Goal: Communication & Community: Answer question/provide support

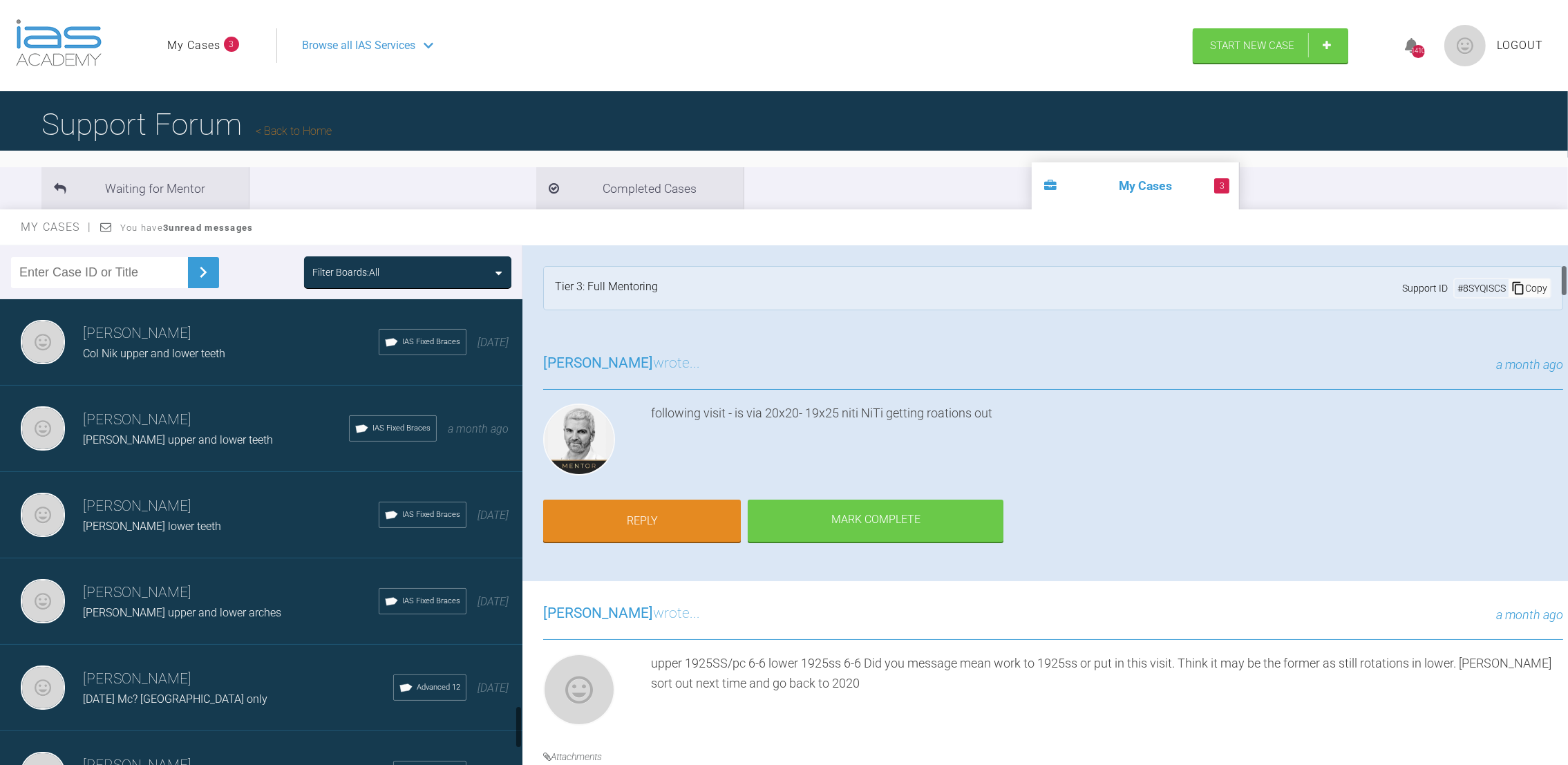
scroll to position [318, 0]
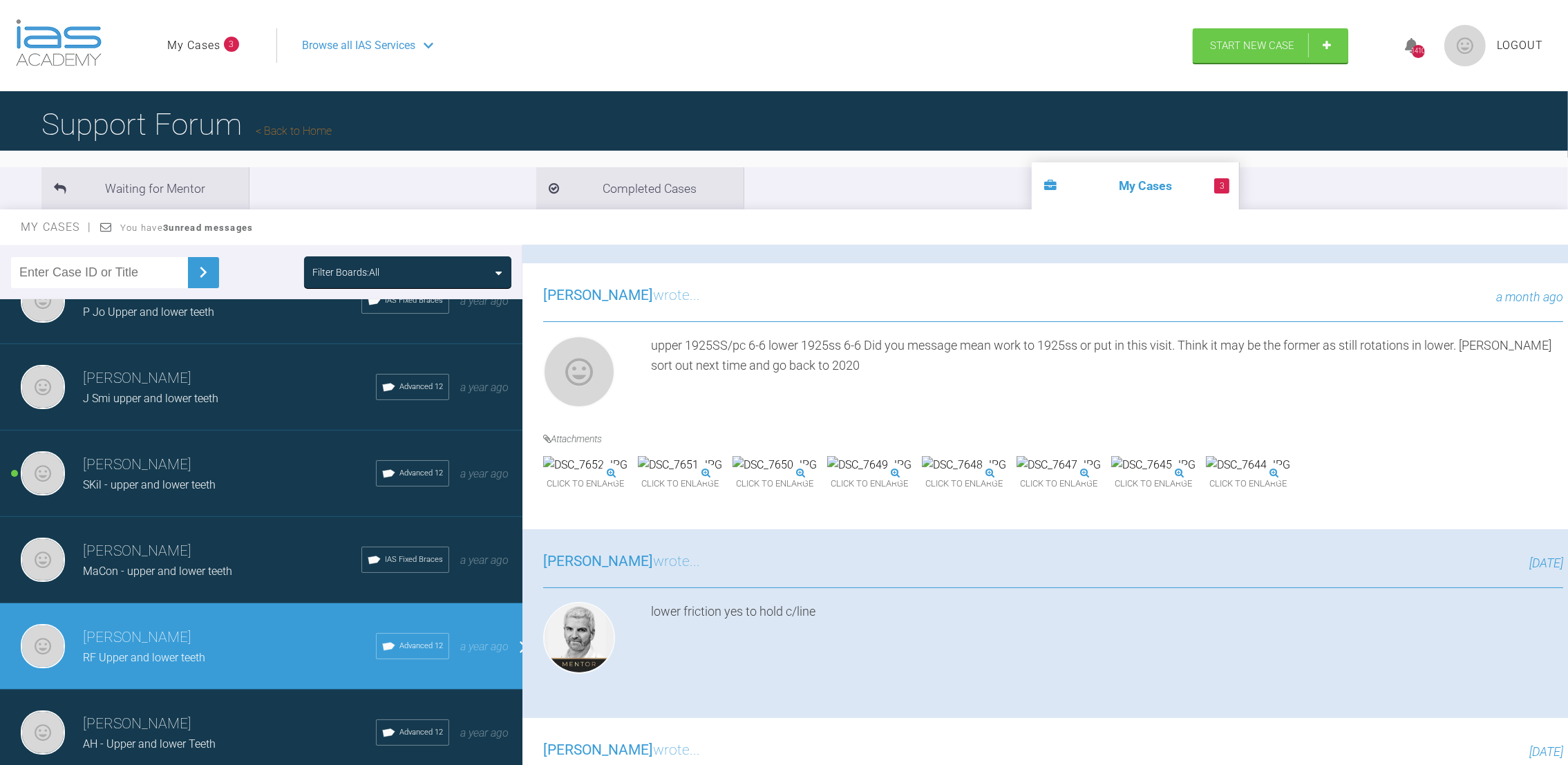
click at [226, 626] on h3 "[PERSON_NAME]" at bounding box center [229, 638] width 293 height 24
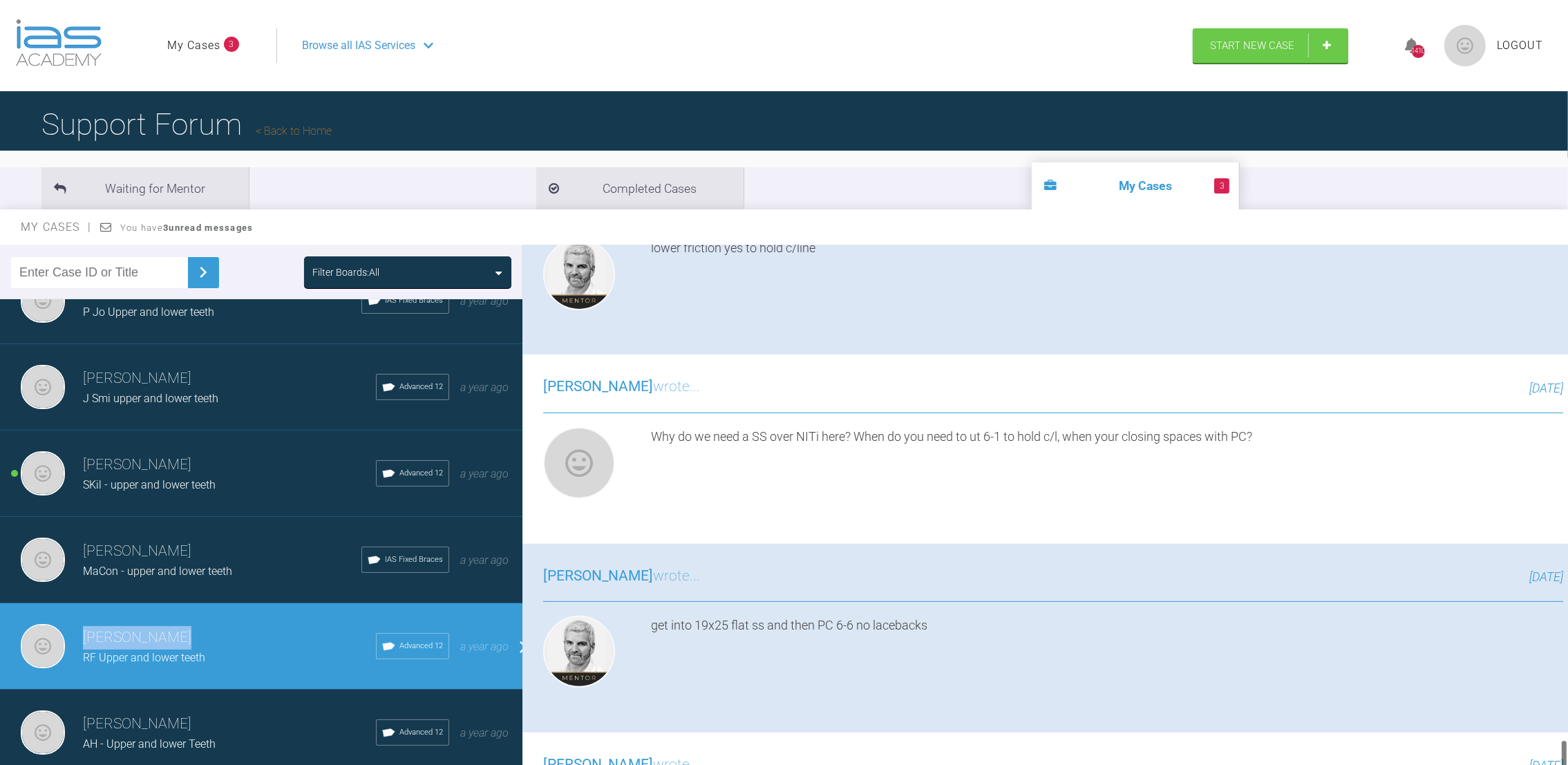
scroll to position [0, 0]
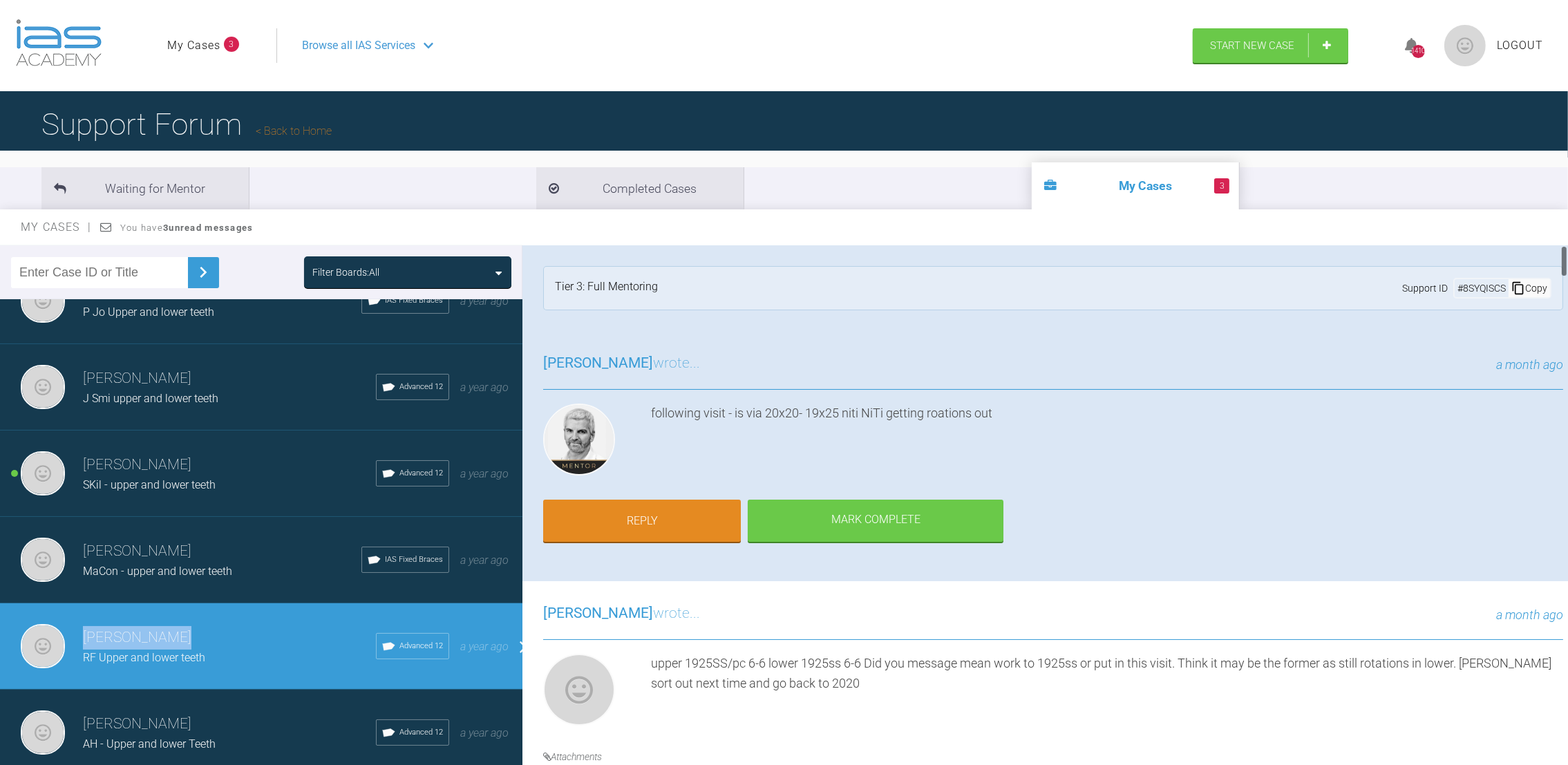
drag, startPoint x: 1561, startPoint y: 276, endPoint x: 1586, endPoint y: 196, distance: 83.8
click at [1567, 196] on html "My Cases 3 Logout Browse all IAS Services Start New Case 1410 Logout Support Fo…" at bounding box center [784, 454] width 1568 height 908
click at [666, 526] on link "Reply" at bounding box center [642, 522] width 198 height 43
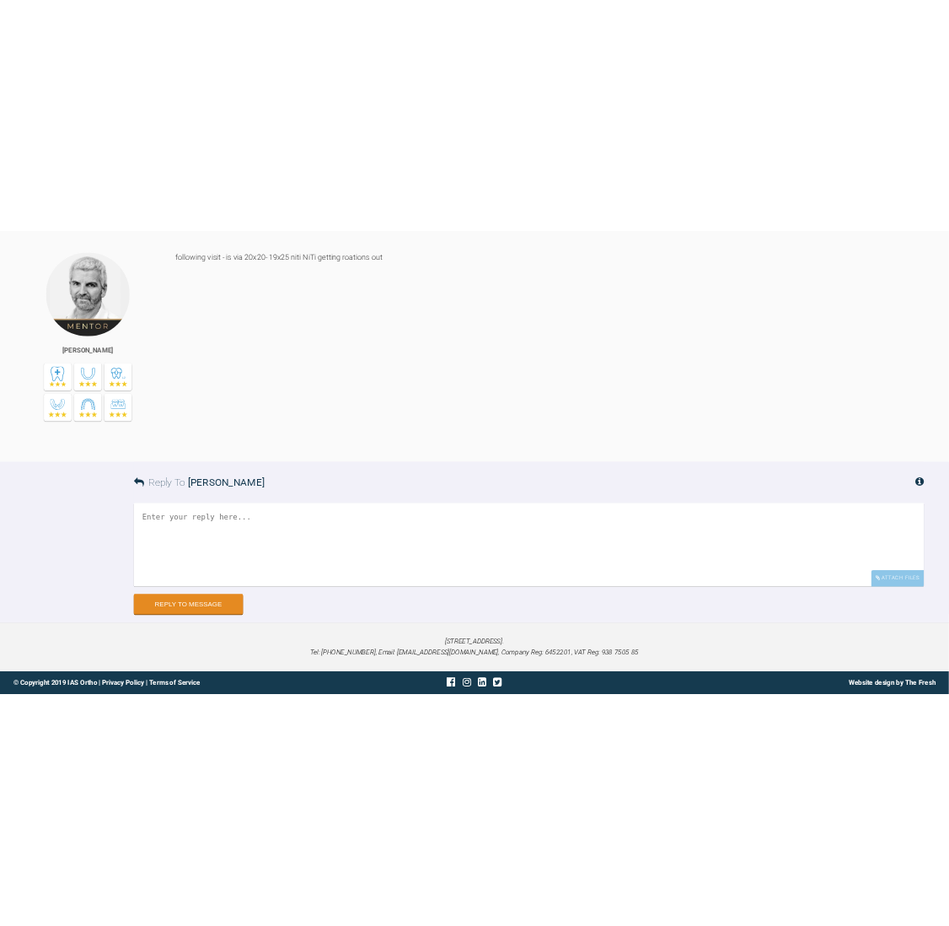
scroll to position [17572, 0]
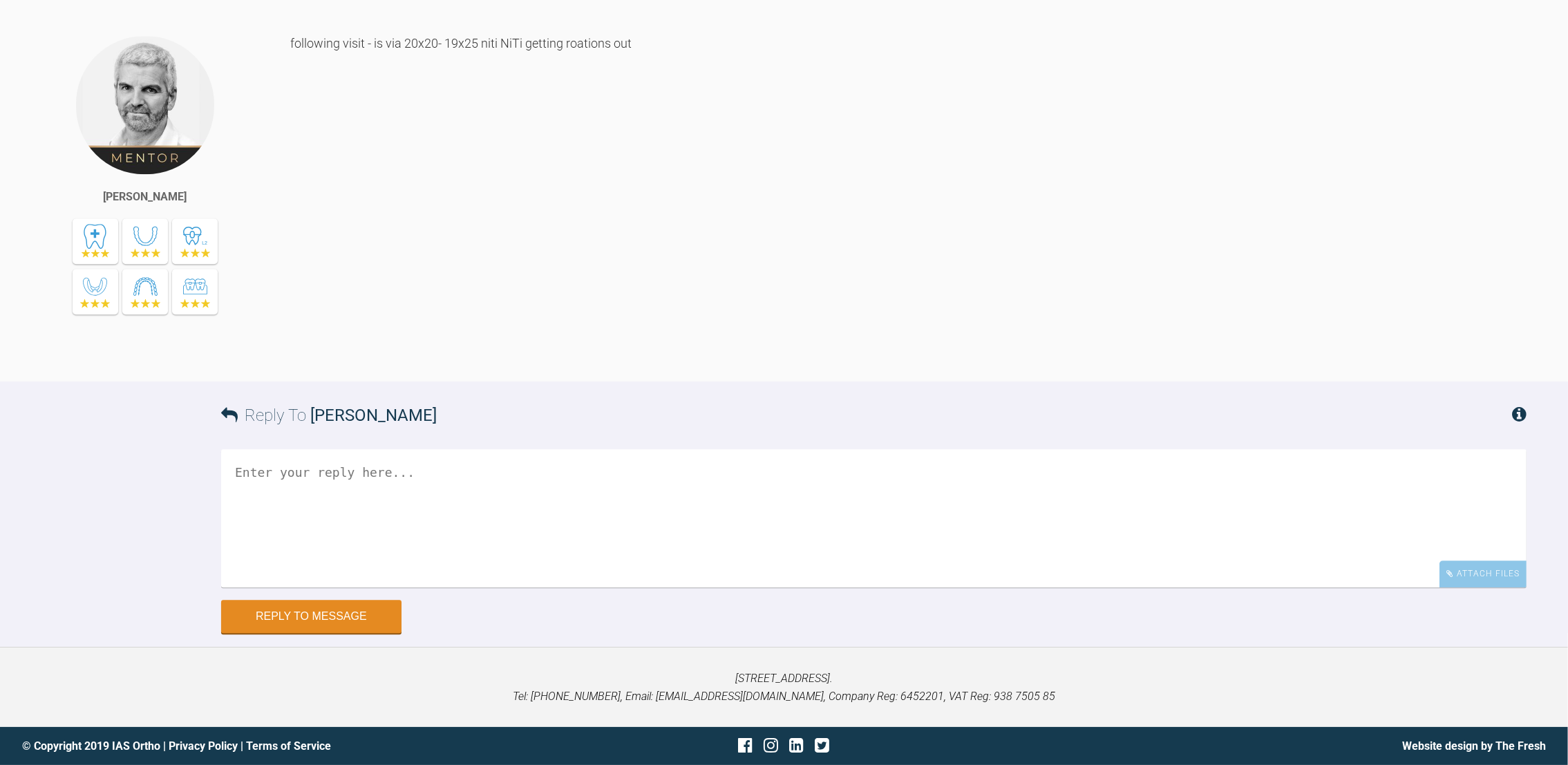
click at [430, 492] on textarea at bounding box center [874, 518] width 1305 height 139
click at [270, 507] on textarea "upper an lower 2020 nv uper and lower 1925 and pc if rotations out" at bounding box center [874, 518] width 1305 height 139
type textarea "upper an lower 2020 nv upper and lower 1925 and pc if rotations out"
click at [1470, 588] on div "upper an lower 2020 nv upper and lower 1925 and pc if rotations out Attach File…" at bounding box center [874, 525] width 1305 height 151
click at [1474, 575] on div "Attach Files" at bounding box center [1483, 574] width 87 height 27
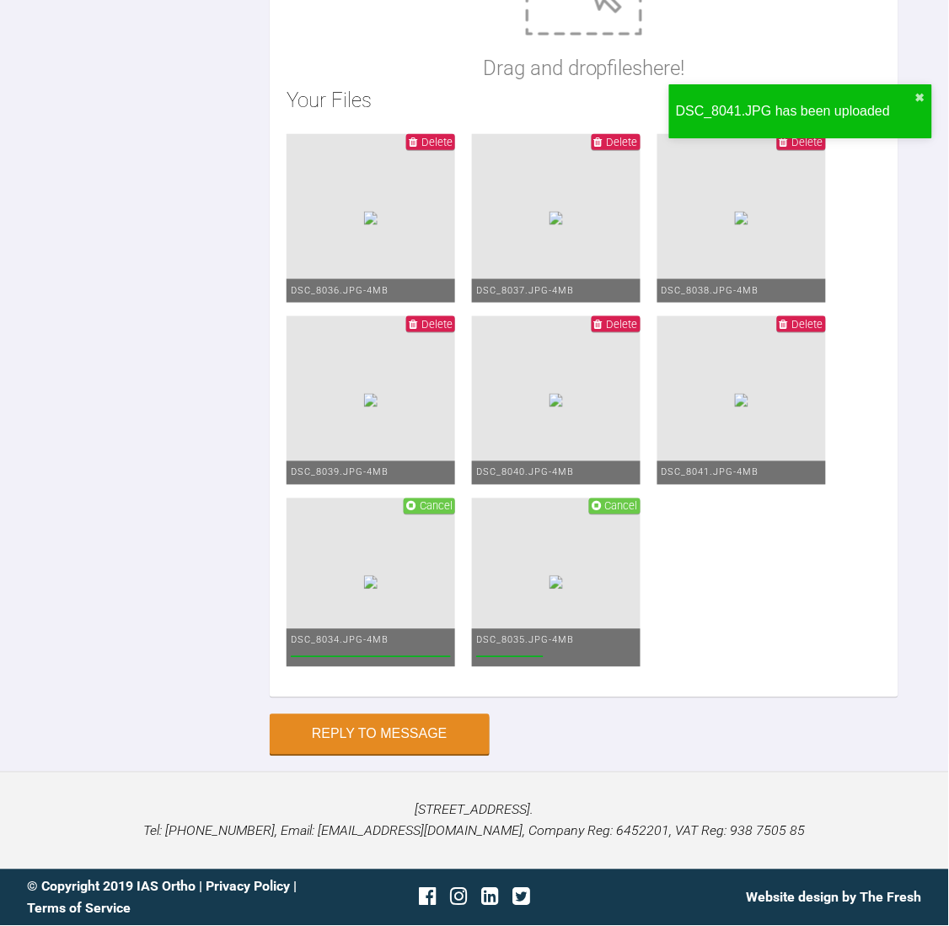
scroll to position [21157, 0]
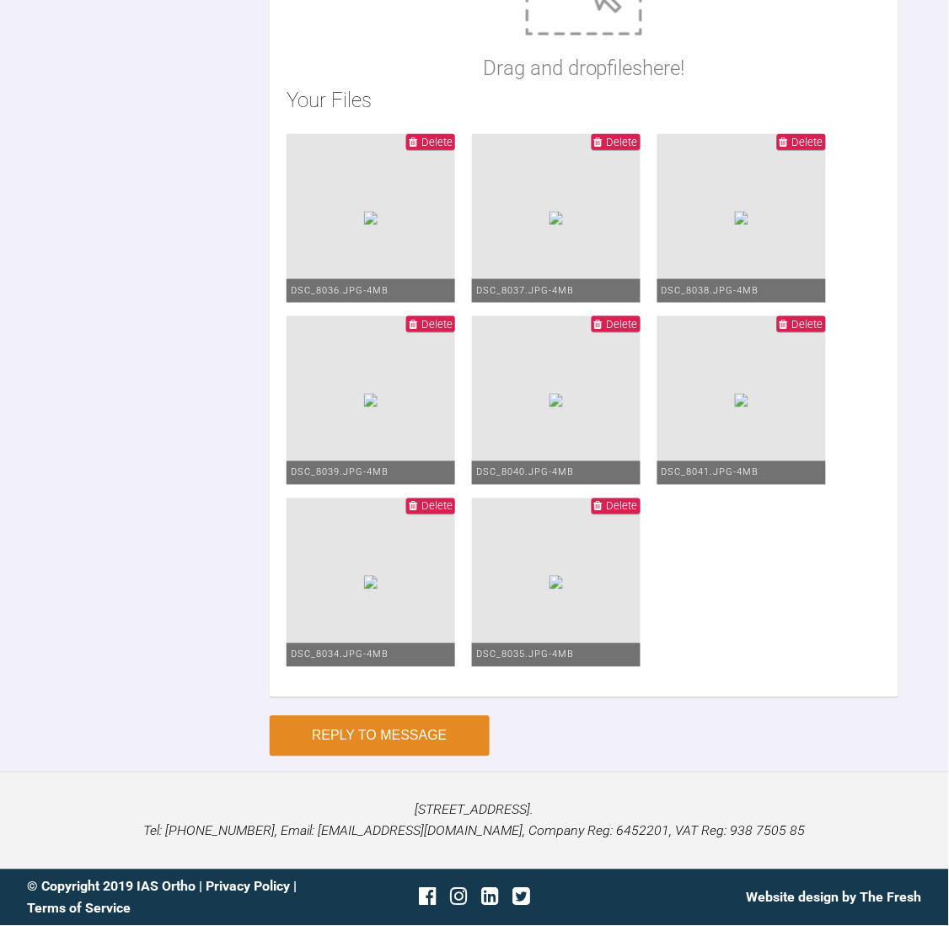
click at [392, 727] on button "Reply to Message" at bounding box center [380, 736] width 220 height 40
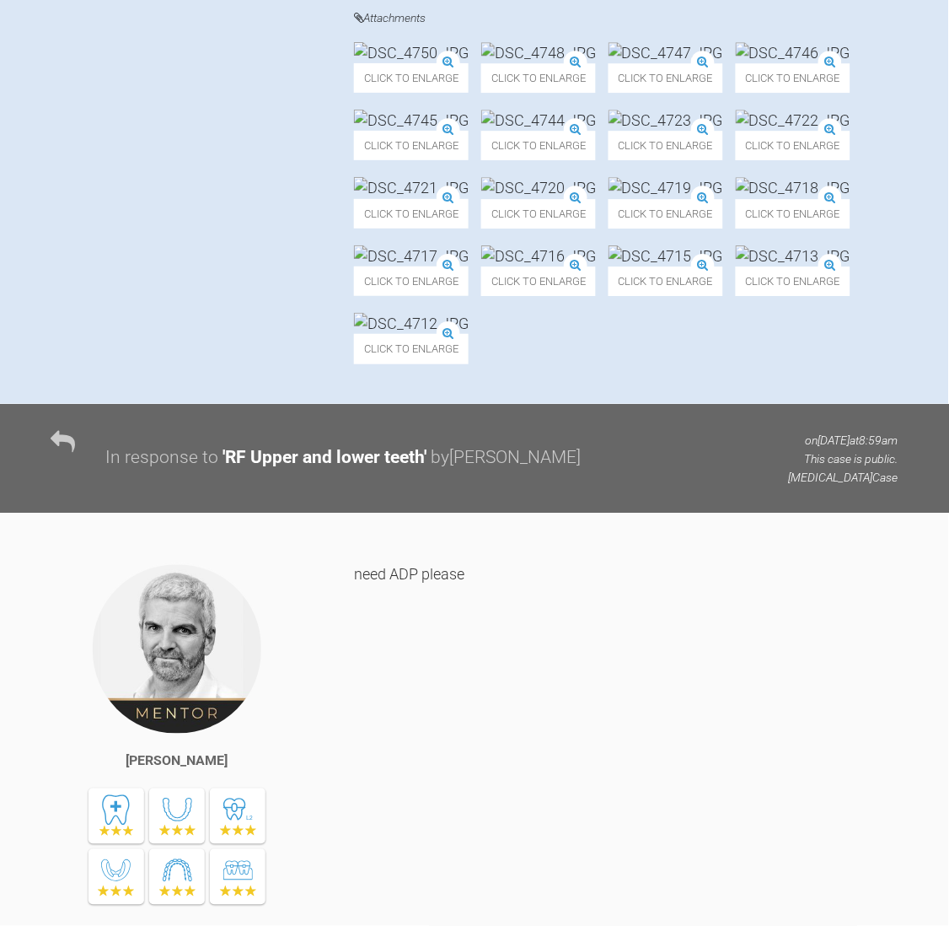
scroll to position [0, 0]
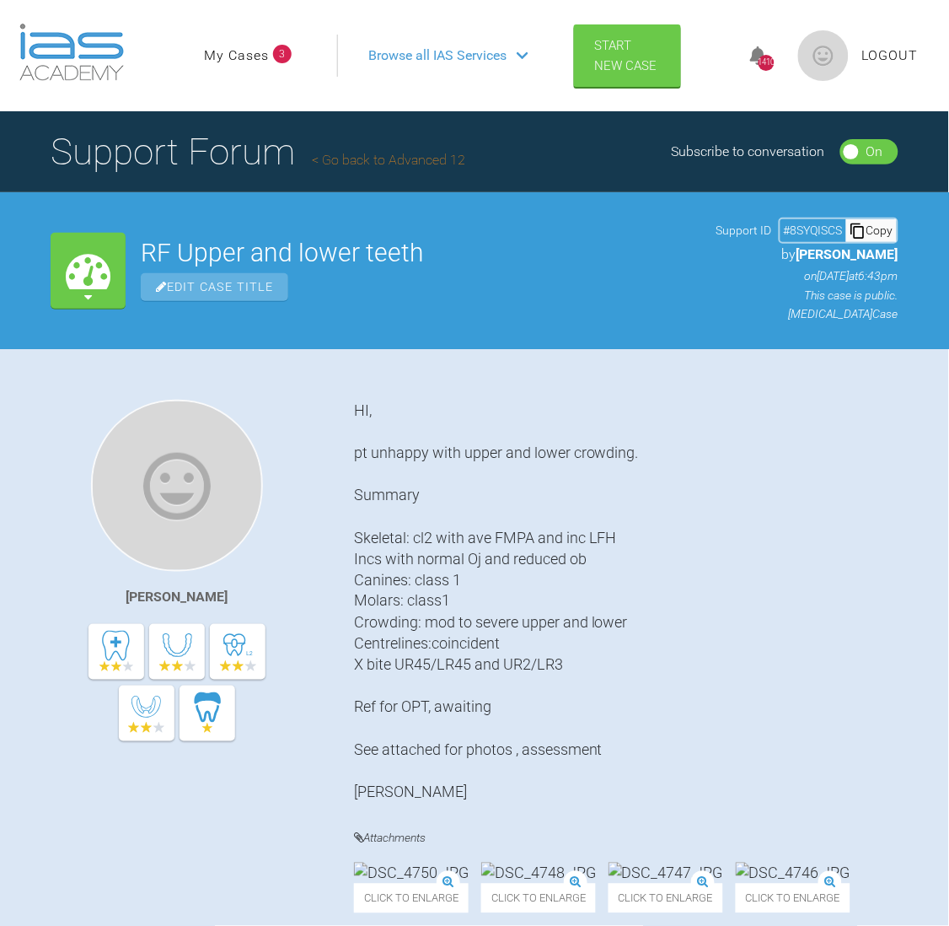
click at [234, 45] on link "My Cases" at bounding box center [236, 56] width 65 height 22
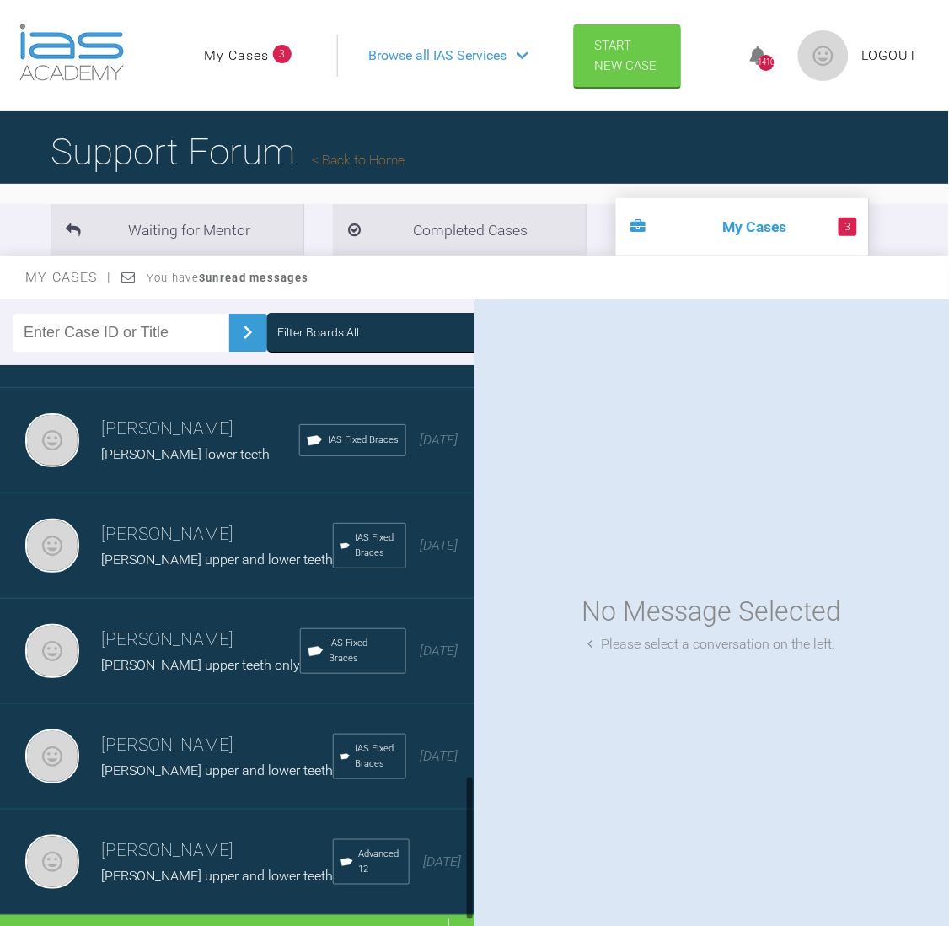
scroll to position [1620, 0]
drag, startPoint x: 470, startPoint y: 448, endPoint x: 464, endPoint y: 888, distance: 440.1
click at [464, 888] on div "[PERSON_NAME] Col Nik upper and lower teeth IAS Fixed Braces [DATE] [PERSON_NAM…" at bounding box center [237, 656] width 475 height 582
click at [214, 915] on div "Load more" at bounding box center [247, 941] width 494 height 52
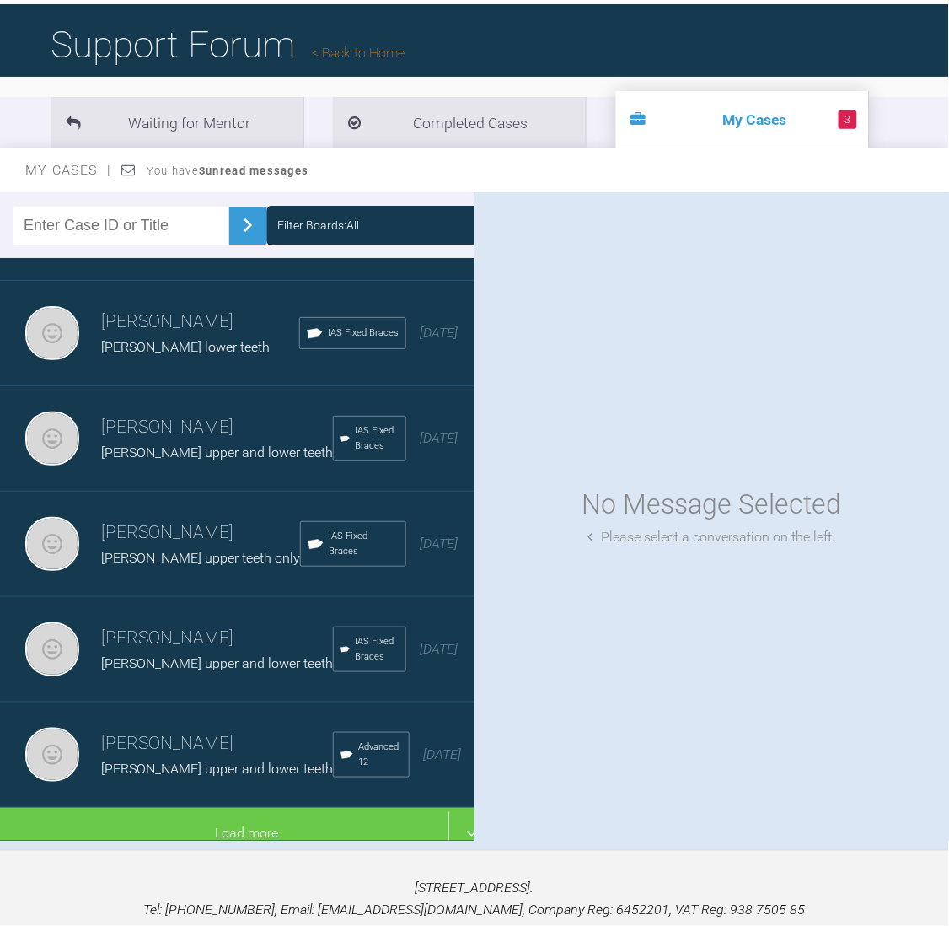
scroll to position [112, 0]
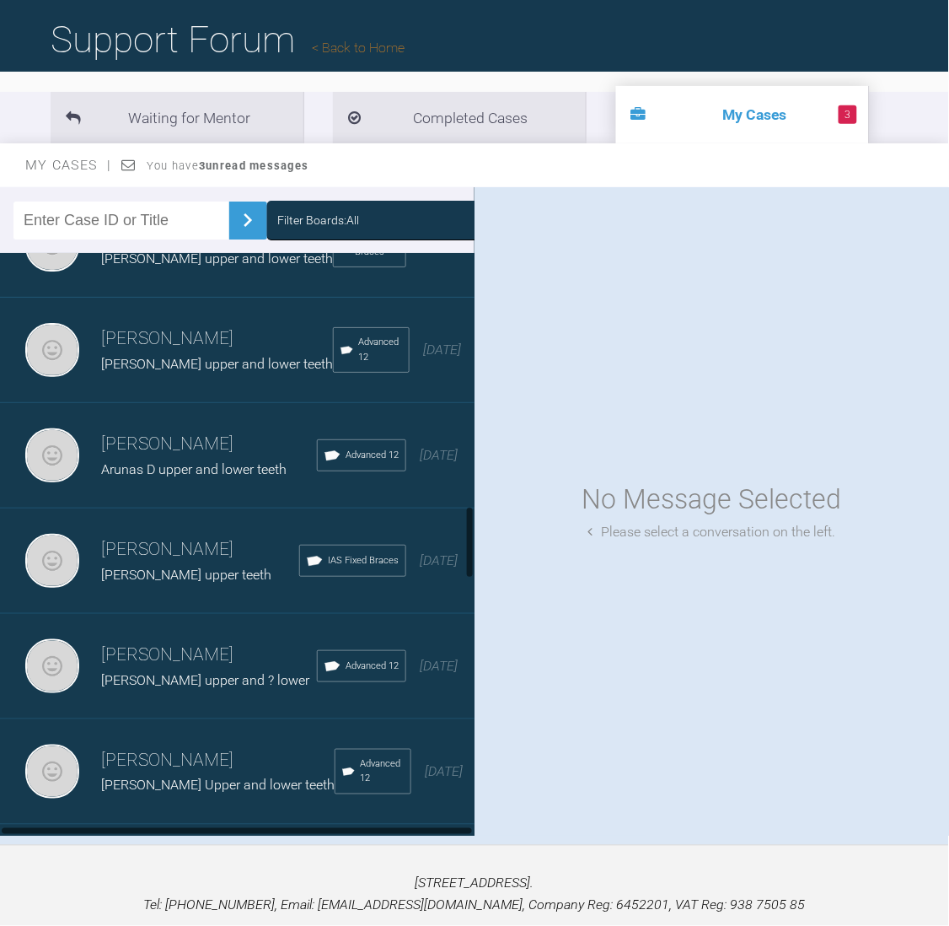
drag, startPoint x: 470, startPoint y: 477, endPoint x: 472, endPoint y: 523, distance: 46.4
click at [472, 523] on div at bounding box center [470, 542] width 6 height 72
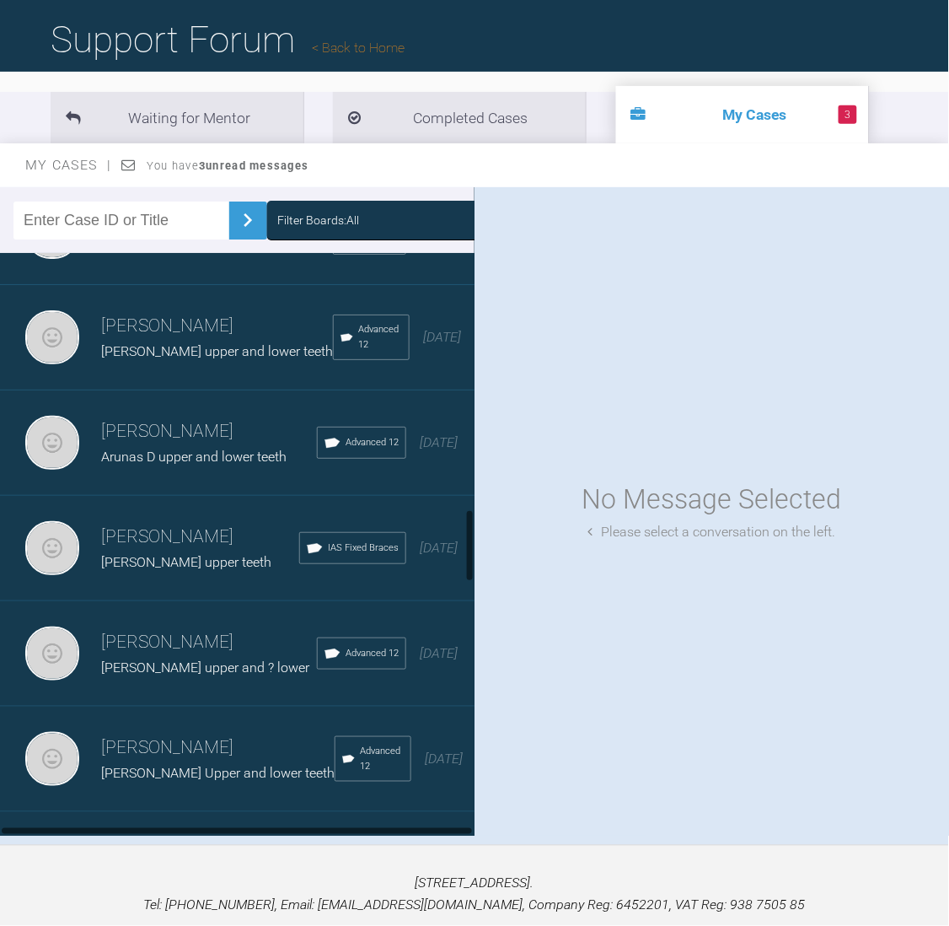
click at [190, 460] on span "Arunas D upper and lower teeth" at bounding box center [193, 456] width 185 height 16
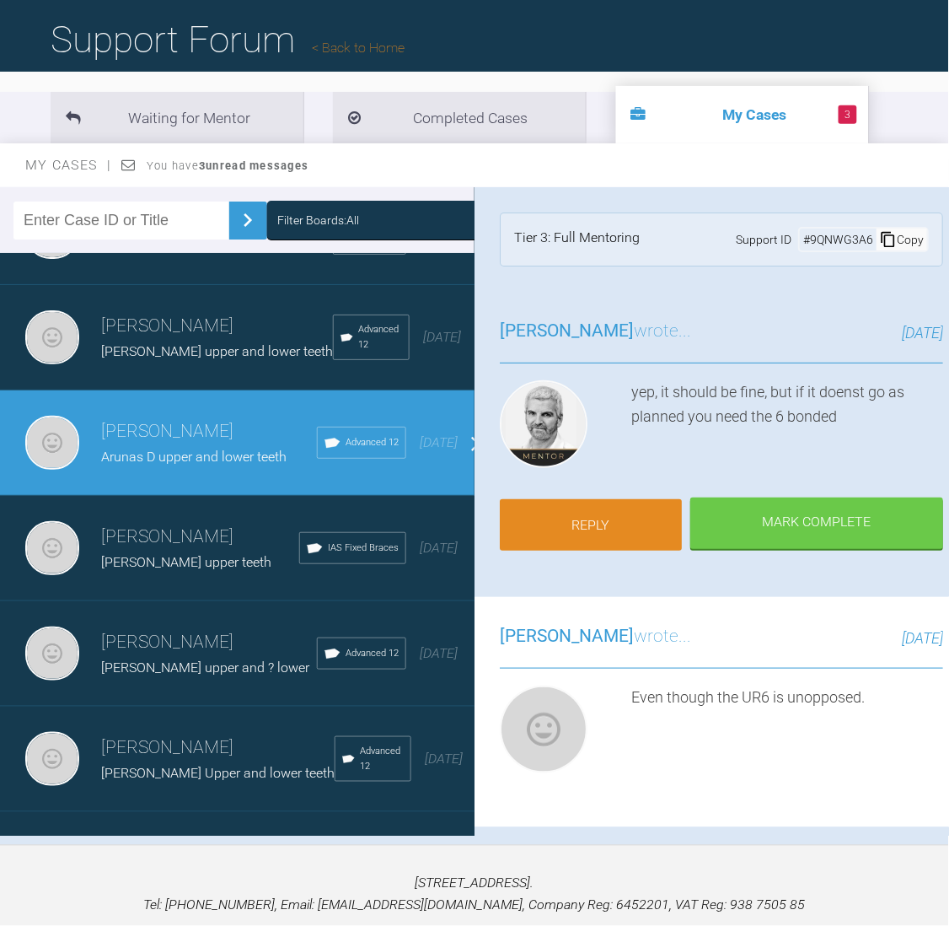
click at [550, 513] on link "Reply" at bounding box center [591, 525] width 182 height 52
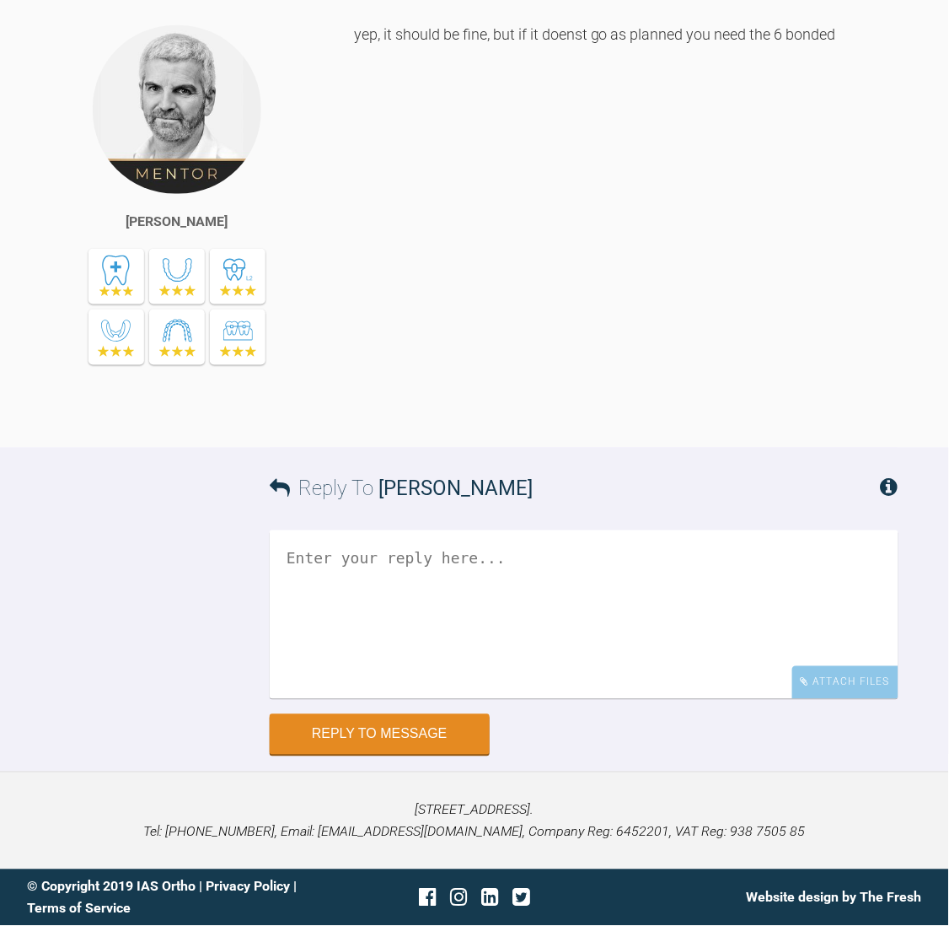
scroll to position [18012, 0]
click at [381, 572] on textarea at bounding box center [584, 614] width 629 height 169
click at [432, 602] on textarea "upper moved to 2020 lower move to" at bounding box center [584, 614] width 629 height 169
type textarea "upper moved to 2020 lower move to 016 nv upper 1925/lower 2020"
click at [842, 676] on div "Attach Files" at bounding box center [845, 682] width 106 height 33
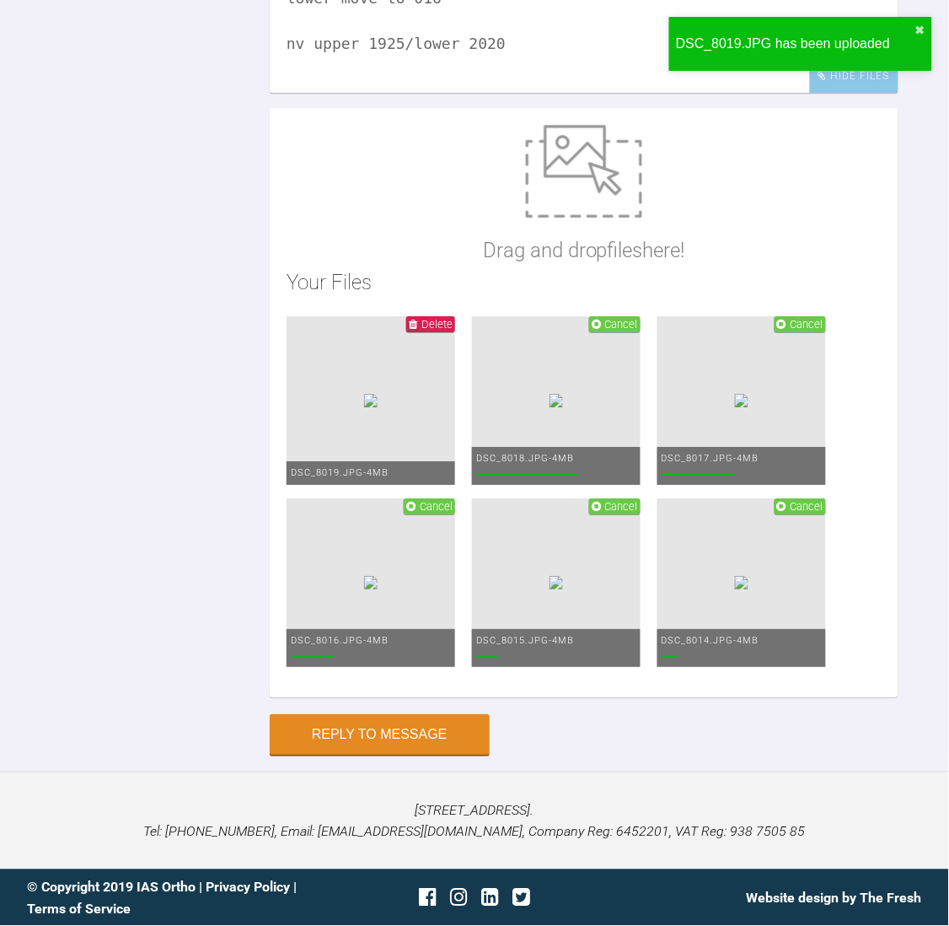
scroll to position [18800, 0]
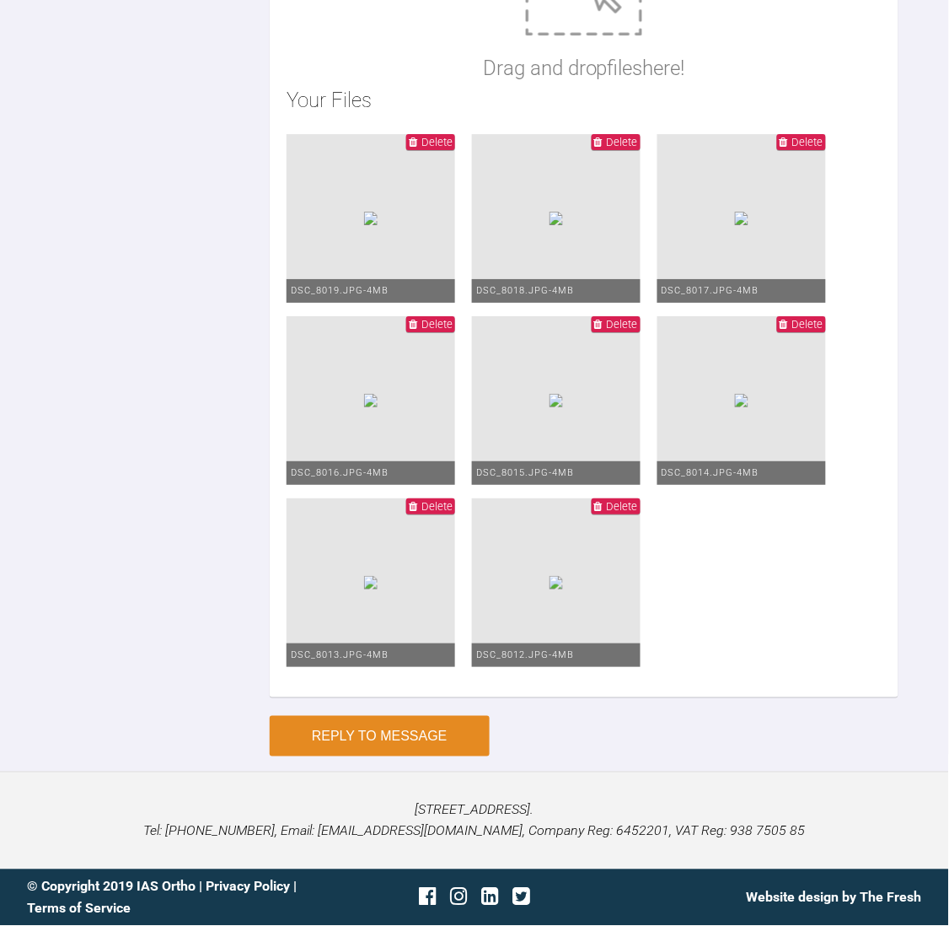
click at [392, 756] on button "Reply to Message" at bounding box center [380, 736] width 220 height 40
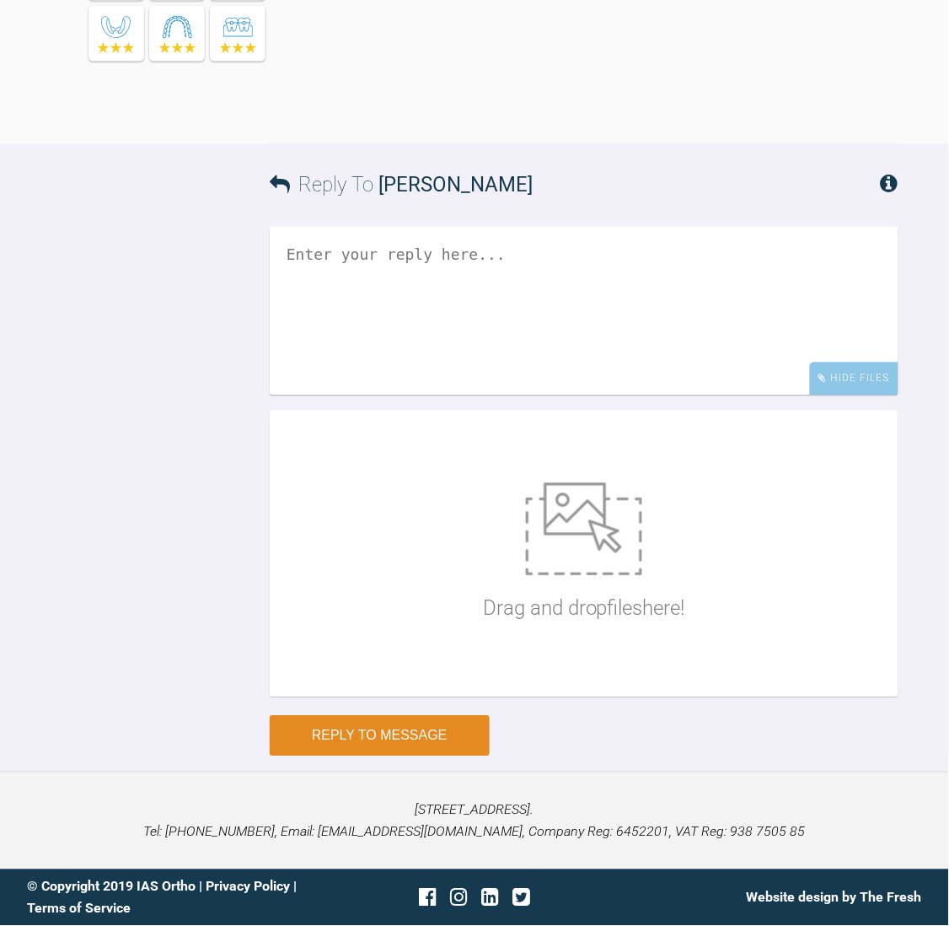
click at [392, 903] on div at bounding box center [474, 898] width 298 height 32
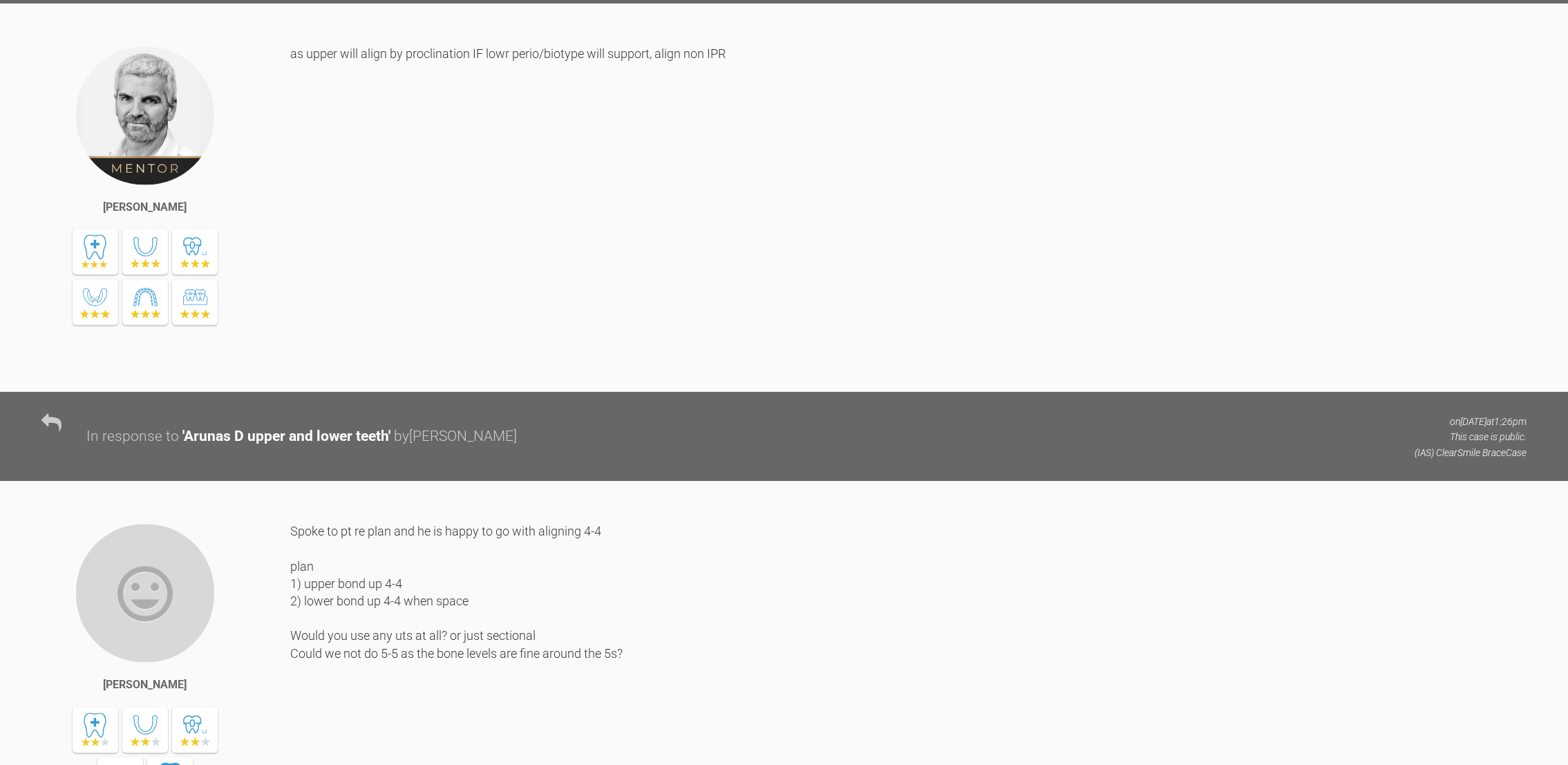
scroll to position [0, 0]
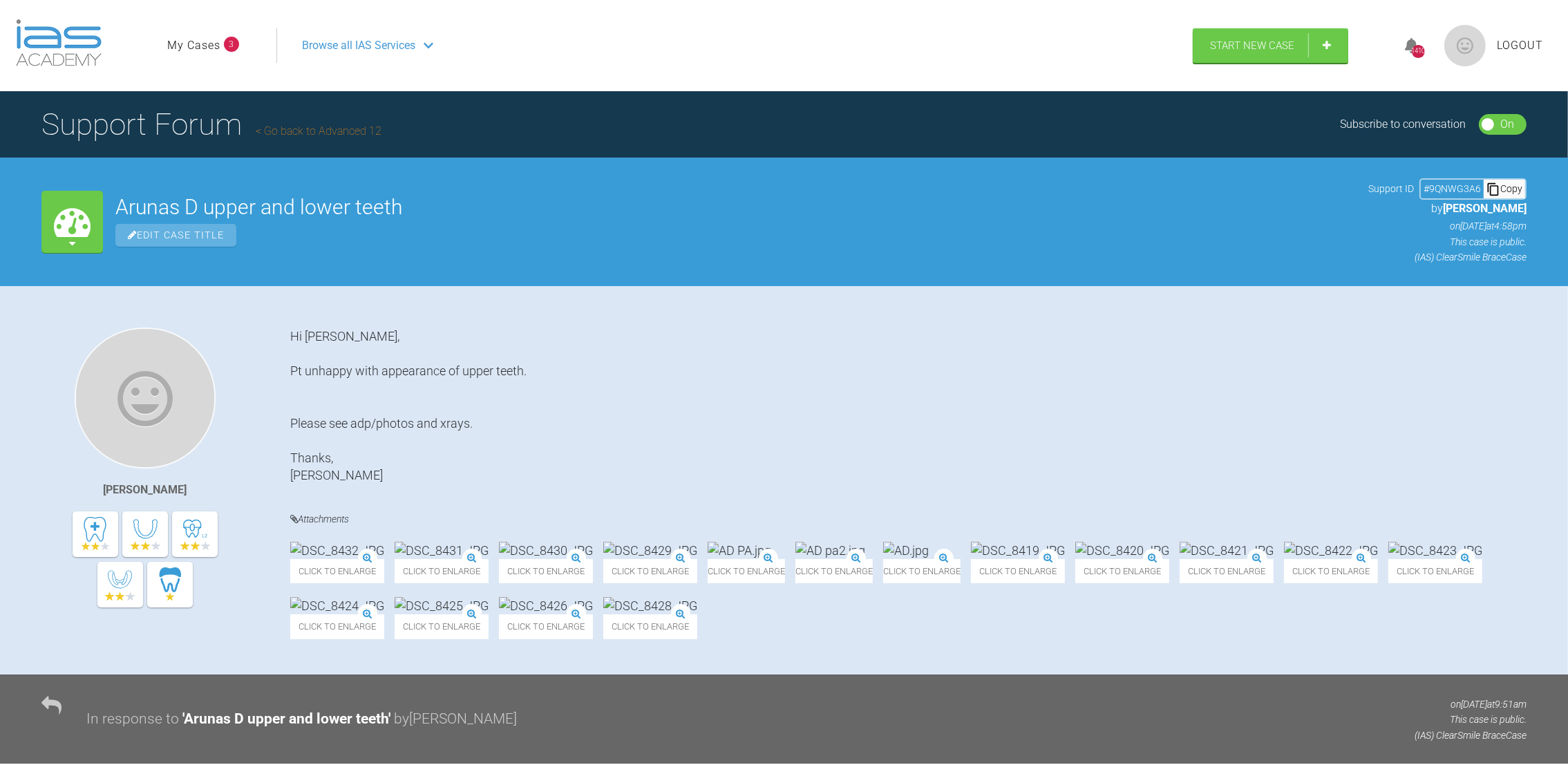
click at [205, 50] on link "My Cases" at bounding box center [193, 46] width 53 height 18
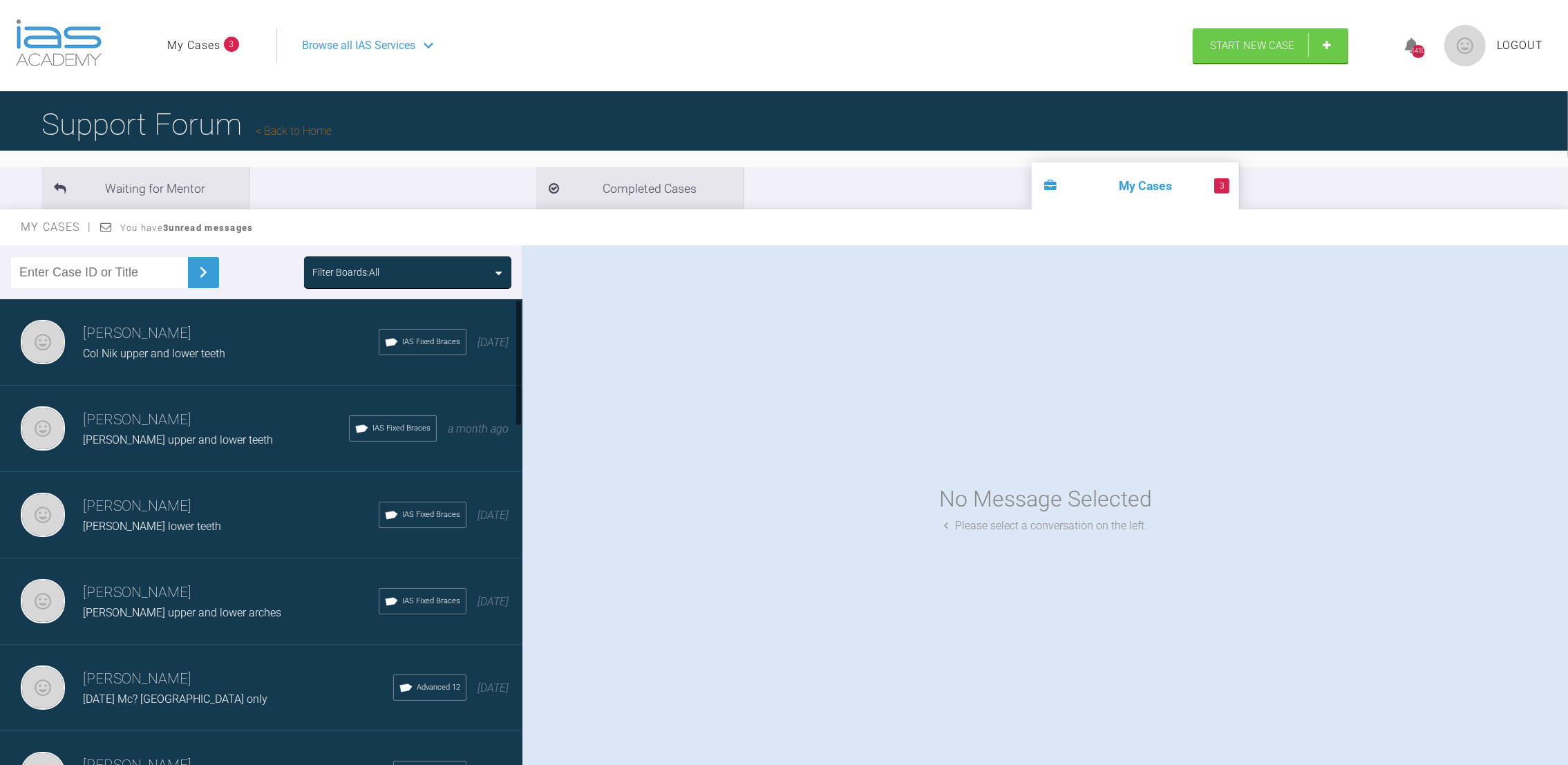
click at [162, 347] on span "Col Nik upper and lower teeth" at bounding box center [154, 353] width 143 height 13
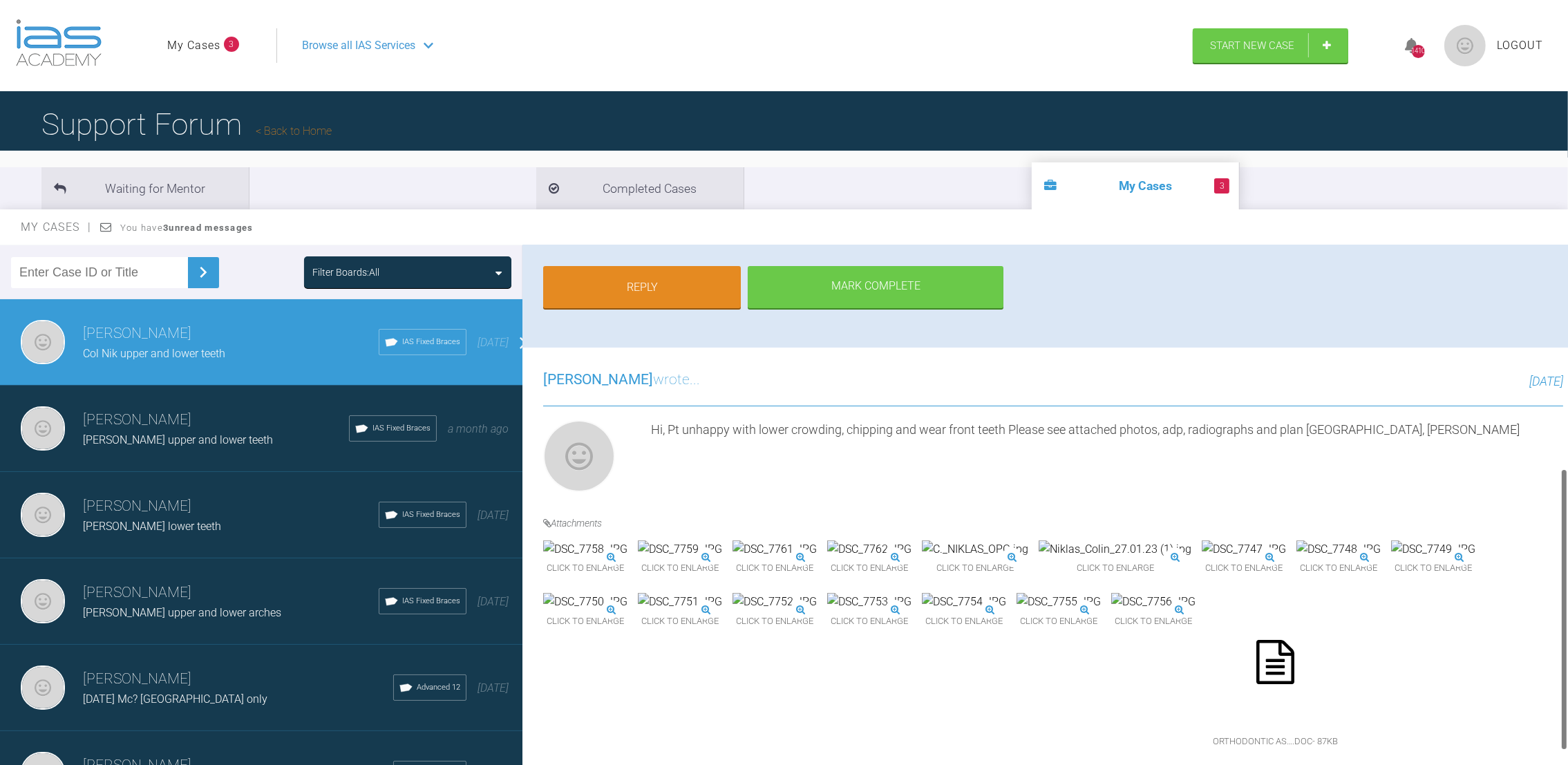
scroll to position [456, 0]
drag, startPoint x: 1566, startPoint y: 310, endPoint x: 1552, endPoint y: 578, distance: 268.4
click at [1552, 578] on div "[PERSON_NAME] Col Nik upper and lower teeth a few seconds ago Tier 1: Case Suit…" at bounding box center [1044, 508] width 1045 height 526
drag, startPoint x: 1564, startPoint y: 526, endPoint x: 1565, endPoint y: 540, distance: 14.0
click at [1565, 540] on div at bounding box center [1564, 631] width 5 height 282
